Goal: Task Accomplishment & Management: Manage account settings

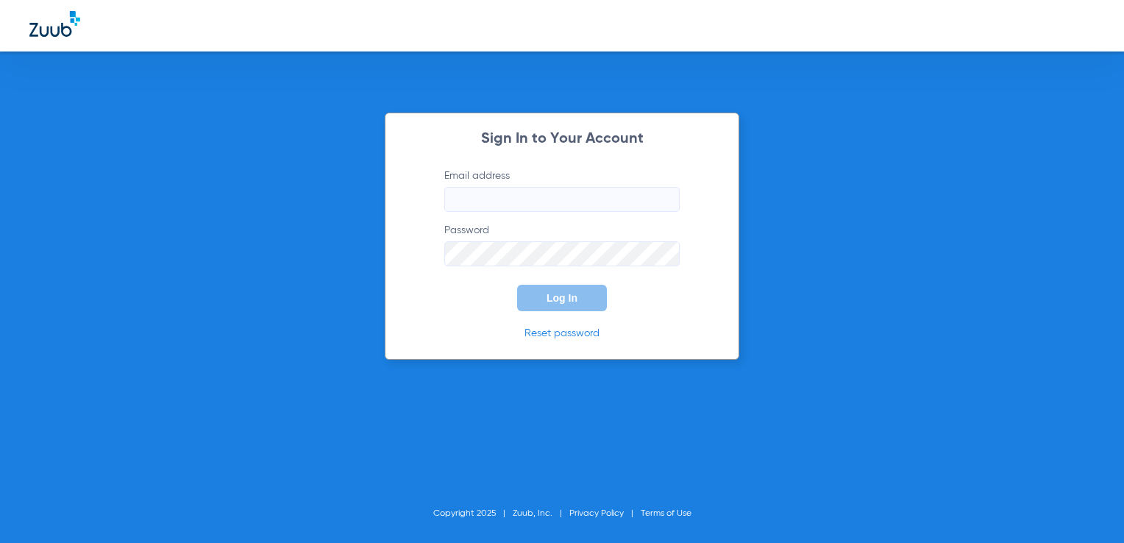
type input "[EMAIL_ADDRESS][PERSON_NAME][DOMAIN_NAME]"
click at [568, 320] on div "Sign In to Your Account Email address [EMAIL_ADDRESS][PERSON_NAME][DOMAIN_NAME]…" at bounding box center [562, 236] width 355 height 247
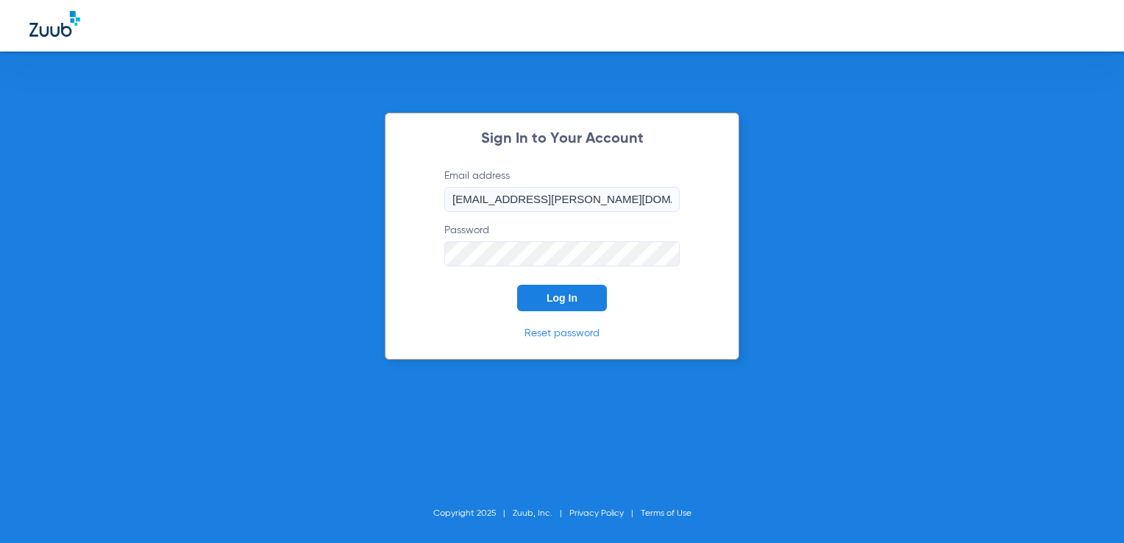
click at [562, 297] on span "Log In" at bounding box center [562, 298] width 31 height 12
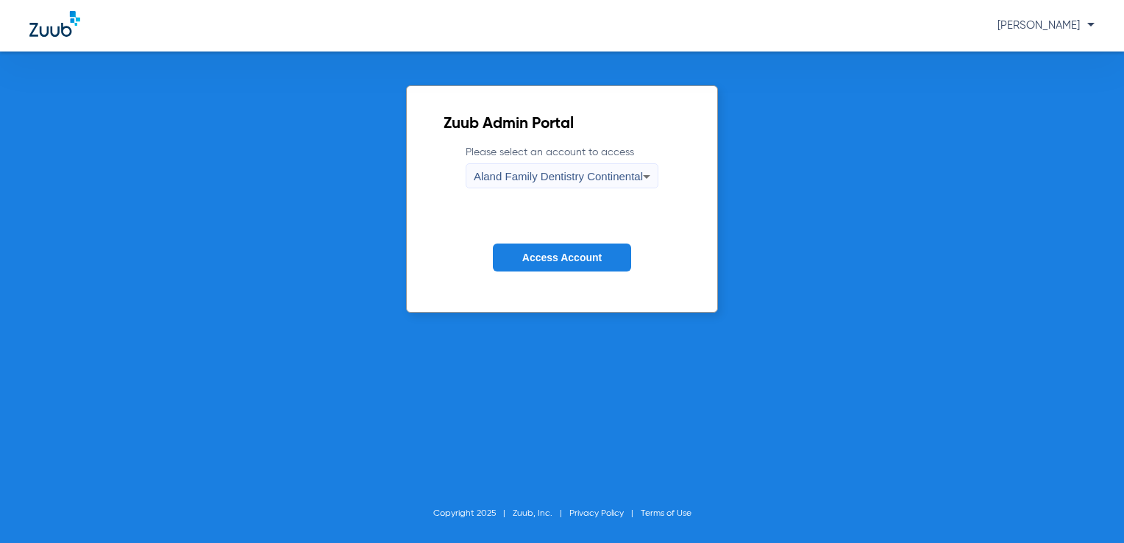
click at [615, 175] on span "Aland Family Dentistry Continental" at bounding box center [558, 176] width 169 height 13
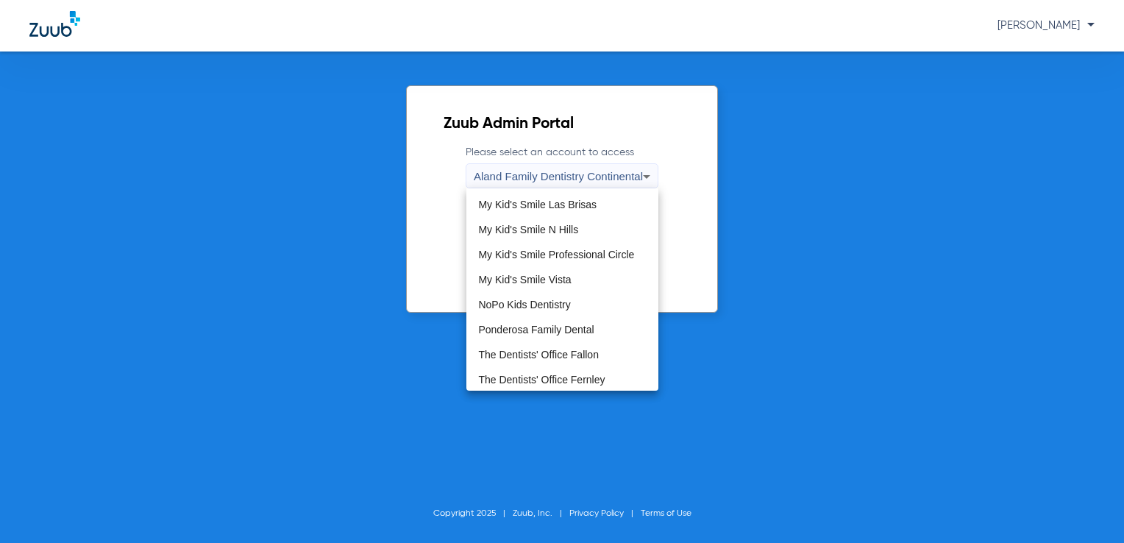
scroll to position [447, 0]
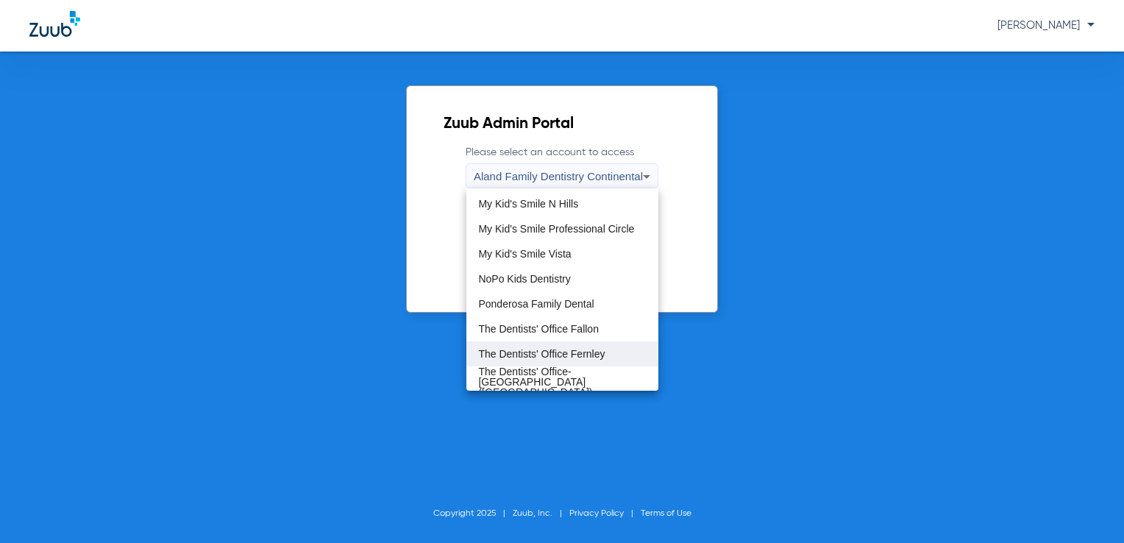
click at [591, 351] on span "The Dentists' Office Fernley" at bounding box center [541, 354] width 127 height 10
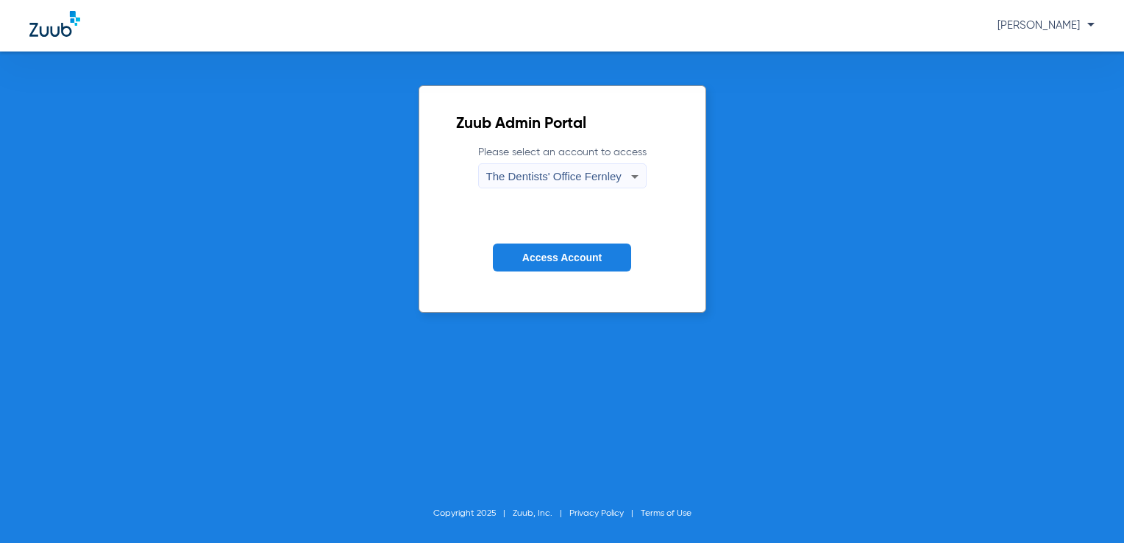
click at [591, 268] on button "Access Account" at bounding box center [562, 257] width 138 height 29
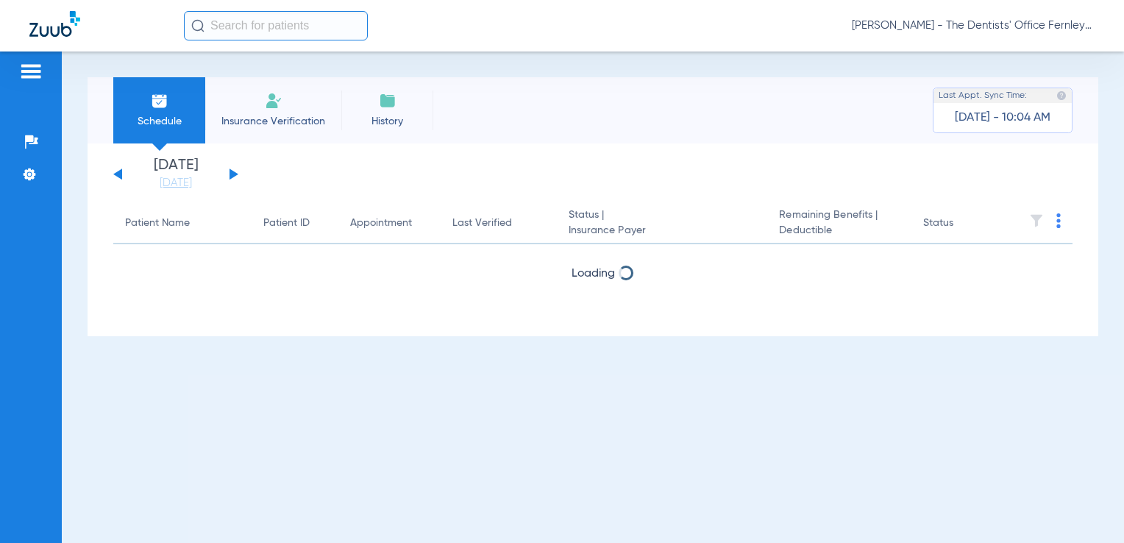
click at [591, 266] on div "Loading" at bounding box center [592, 272] width 959 height 15
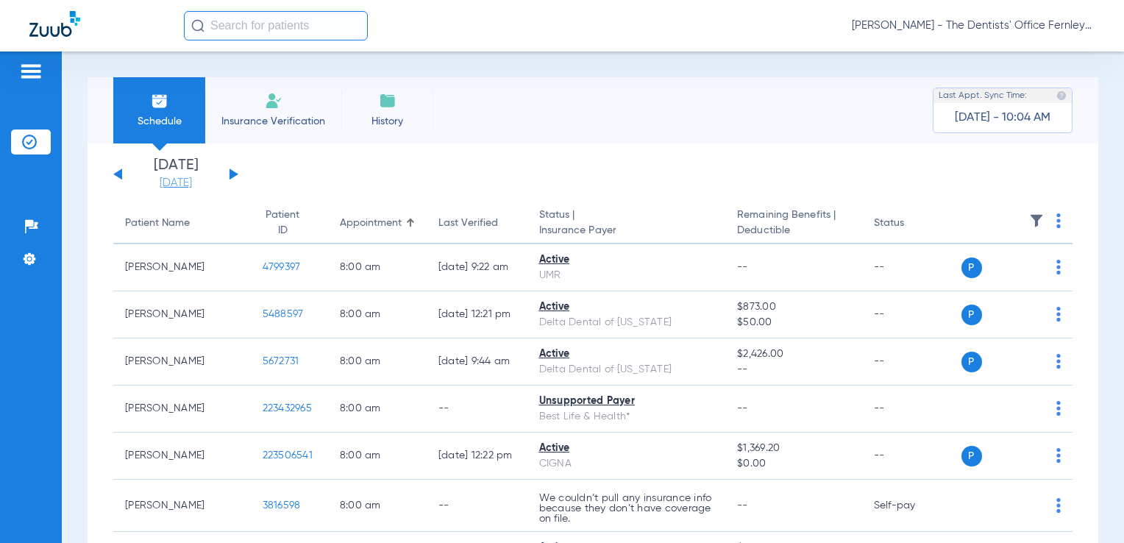
click at [171, 184] on link "[DATE]" at bounding box center [176, 183] width 88 height 15
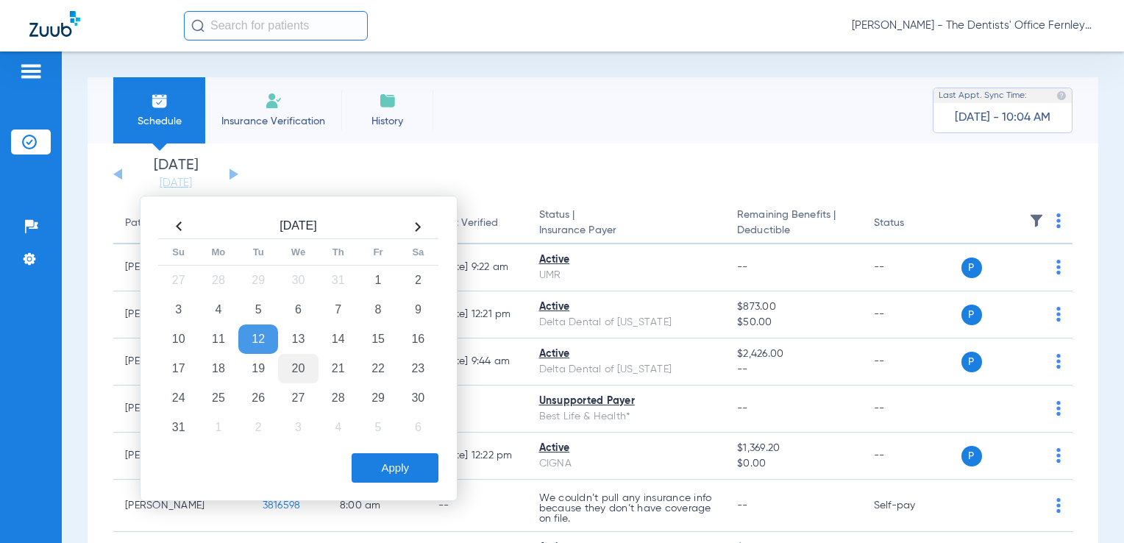
click at [299, 360] on td "20" at bounding box center [298, 368] width 40 height 29
click at [389, 469] on button "Apply" at bounding box center [395, 467] width 87 height 29
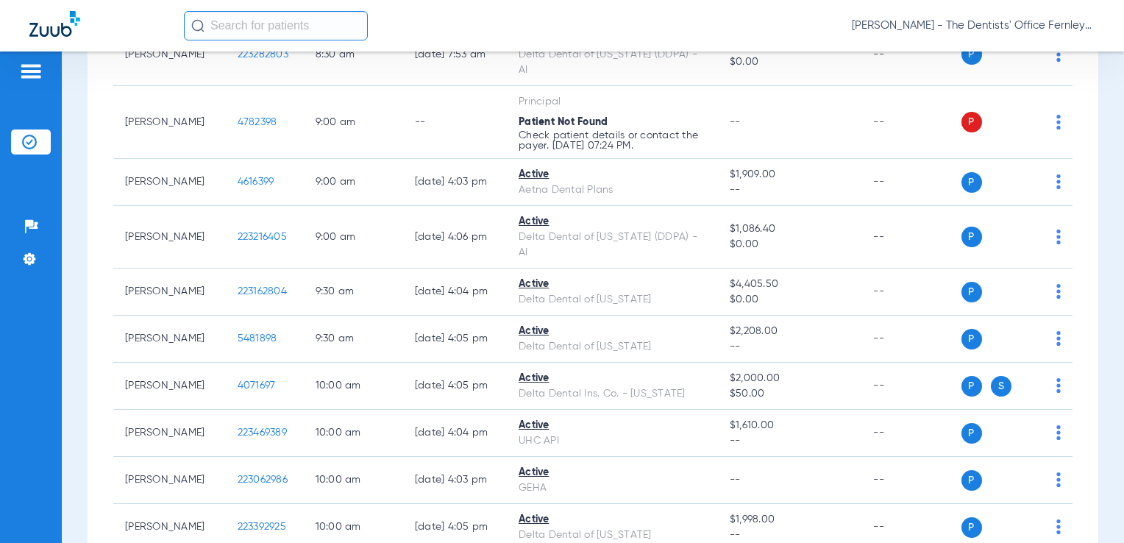
scroll to position [457, 0]
